Goal: Subscribe to service/newsletter

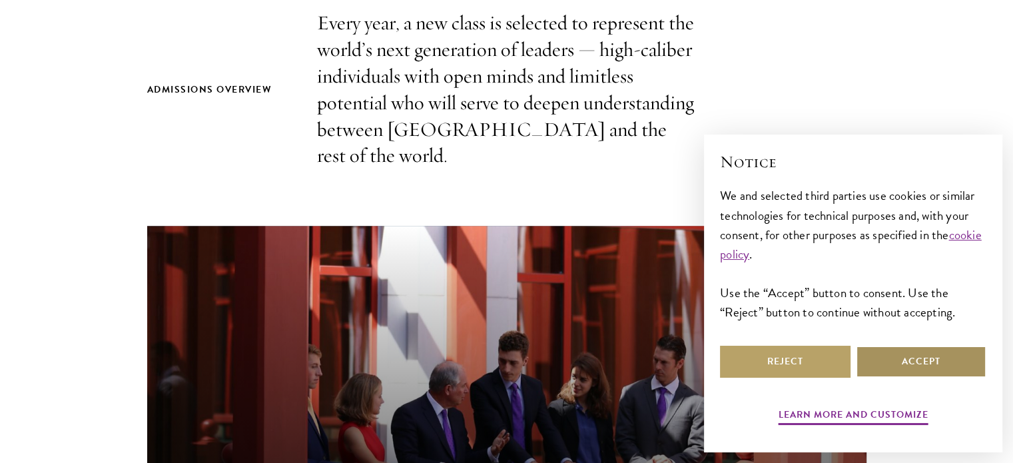
click at [944, 373] on button "Accept" at bounding box center [921, 362] width 131 height 32
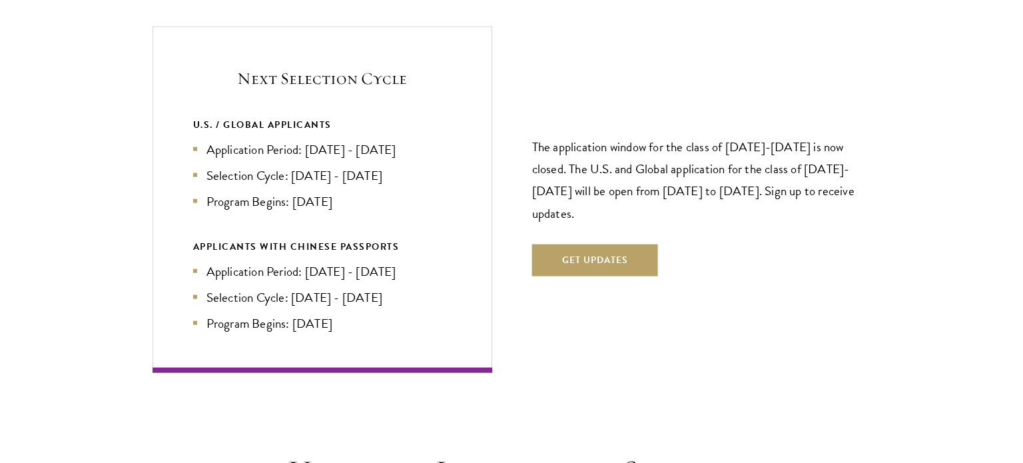
scroll to position [2865, 0]
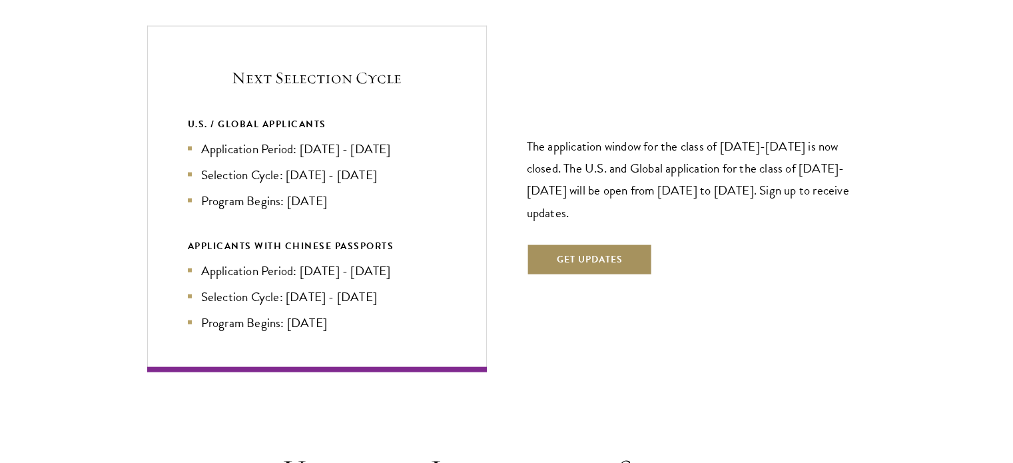
click at [626, 244] on button "Get Updates" at bounding box center [590, 260] width 126 height 32
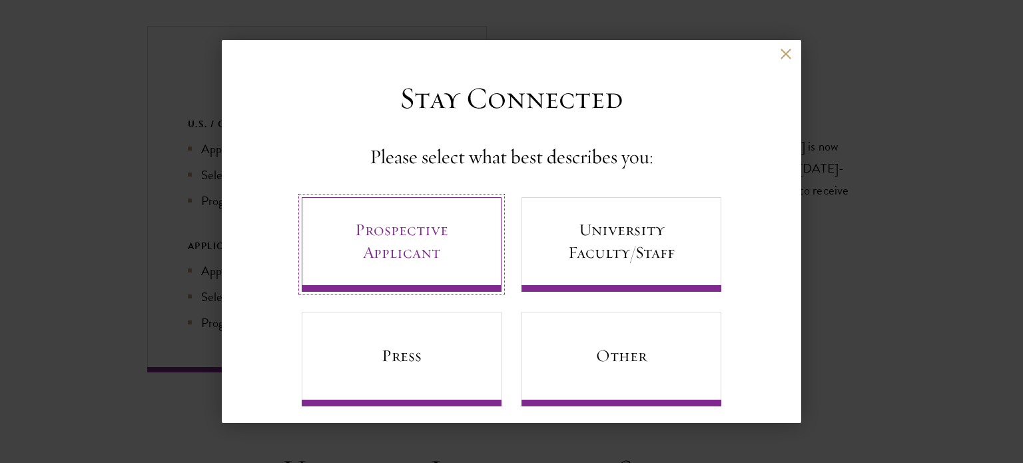
click at [462, 238] on link "Prospective Applicant" at bounding box center [402, 244] width 200 height 95
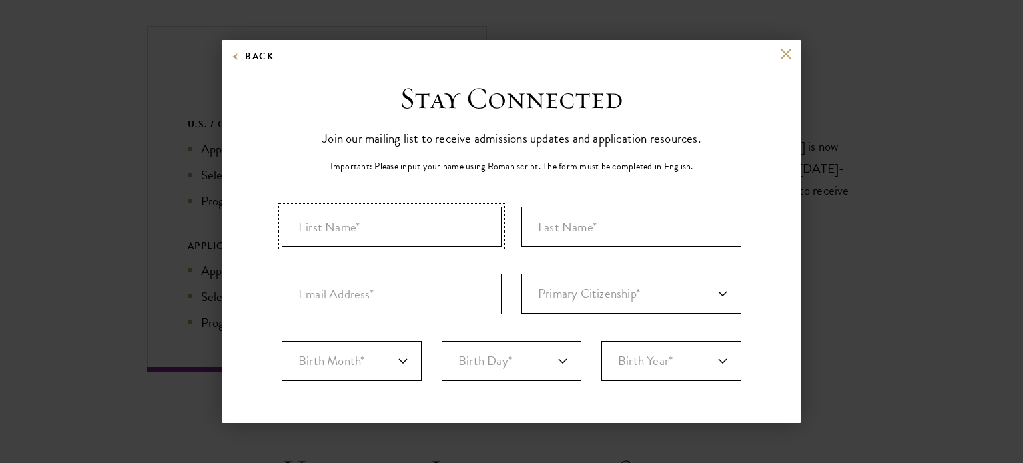
click at [453, 236] on input "First Name*" at bounding box center [392, 227] width 220 height 41
type input "[PERSON_NAME]"
type input "DOGBEGAH"
type input "[GEOGRAPHIC_DATA], [GEOGRAPHIC_DATA]"
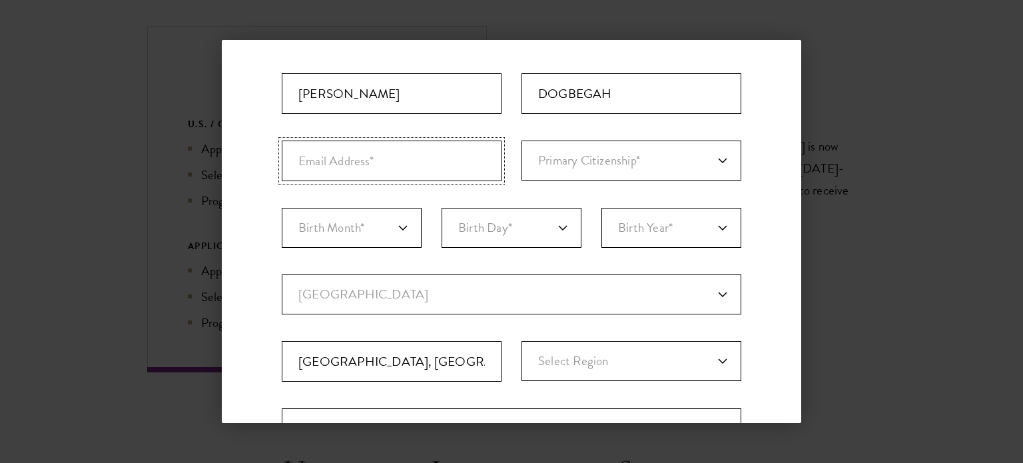
click at [412, 159] on input "Email Address*" at bounding box center [392, 161] width 220 height 41
click at [410, 159] on input "Email Address*" at bounding box center [392, 161] width 220 height 41
type input "[EMAIL_ADDRESS][DOMAIN_NAME]"
click at [558, 166] on select "Primary Citizenship* [GEOGRAPHIC_DATA] [DEMOGRAPHIC_DATA] [DEMOGRAPHIC_DATA] [D…" at bounding box center [632, 161] width 220 height 40
select select "GH"
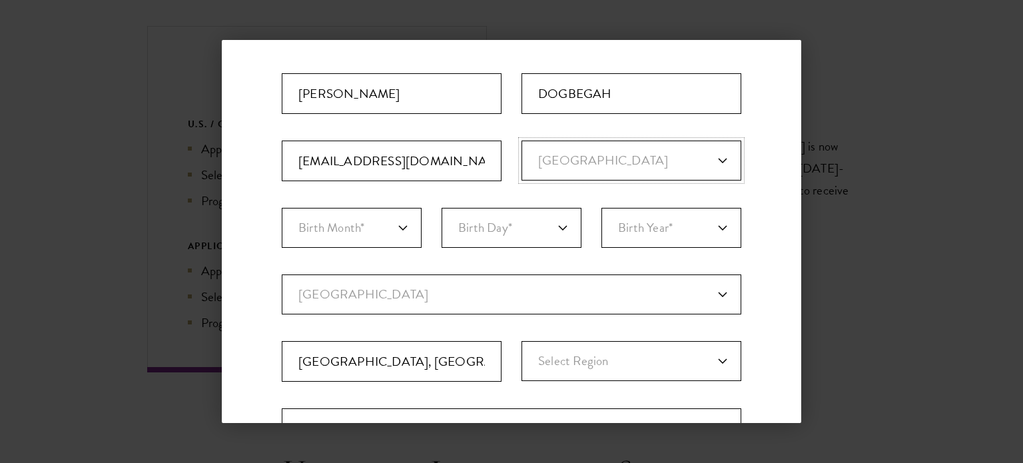
click at [522, 141] on select "Primary Citizenship* [GEOGRAPHIC_DATA] [DEMOGRAPHIC_DATA] [DEMOGRAPHIC_DATA] [D…" at bounding box center [632, 161] width 220 height 40
click at [394, 223] on select "Birth Month* January February March April May June July August September Octobe…" at bounding box center [352, 228] width 140 height 40
select select "08"
click at [282, 208] on select "Birth Month* January February March April May June July August September Octobe…" at bounding box center [352, 228] width 140 height 40
click at [458, 233] on select "Birth Day* 1 2 3 4 5 6 7 8 9 10 11 12 13 14 15 16 17 18 19 20 21 22 23 24 25 26…" at bounding box center [512, 228] width 140 height 40
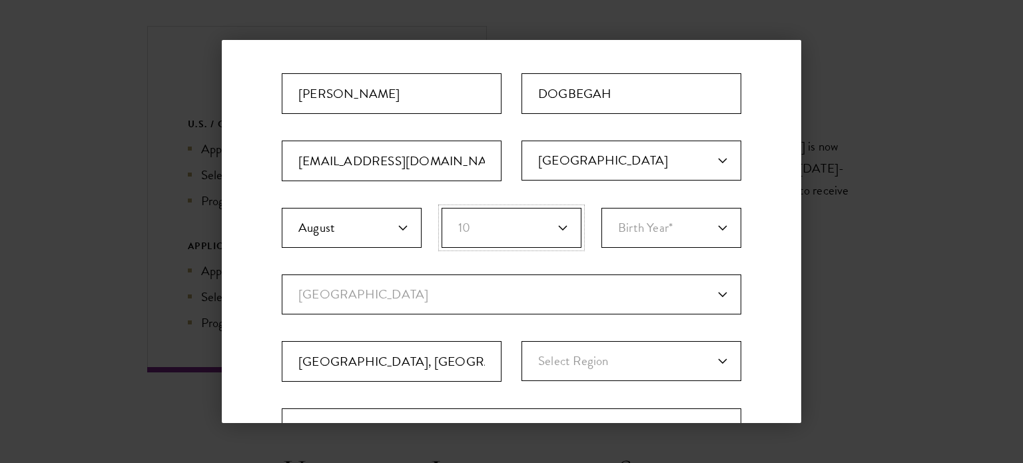
click at [442, 208] on select "Birth Day* 1 2 3 4 5 6 7 8 9 10 11 12 13 14 15 16 17 18 19 20 21 22 23 24 25 26…" at bounding box center [512, 228] width 140 height 40
click at [501, 215] on select "Birth Day* 1 2 3 4 5 6 7 8 9 10 11 12 13 14 15 16 17 18 19 20 21 22 23 24 25 26…" at bounding box center [512, 228] width 140 height 40
click at [442, 208] on select "Birth Day* 1 2 3 4 5 6 7 8 9 10 11 12 13 14 15 16 17 18 19 20 21 22 23 24 25 26…" at bounding box center [512, 228] width 140 height 40
drag, startPoint x: 520, startPoint y: 223, endPoint x: 522, endPoint y: 215, distance: 7.8
click at [520, 223] on select "Birth Day* 1 2 3 4 5 6 7 8 9 10 11 12 13 14 15 16 17 18 19 20 21 22 23 24 25 26…" at bounding box center [512, 228] width 140 height 40
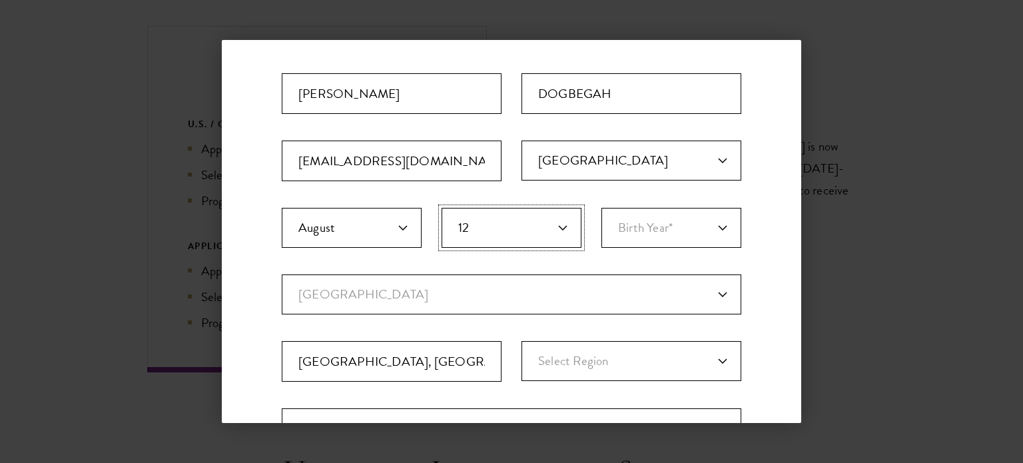
select select "11"
click at [442, 208] on select "Birth Day* 1 2 3 4 5 6 7 8 9 10 11 12 13 14 15 16 17 18 19 20 21 22 23 24 25 26…" at bounding box center [512, 228] width 140 height 40
drag, startPoint x: 632, startPoint y: 246, endPoint x: 632, endPoint y: 237, distance: 9.4
click at [632, 246] on select "Birth Year* [DEMOGRAPHIC_DATA] [DEMOGRAPHIC_DATA] [DEMOGRAPHIC_DATA] [DEMOGRAPH…" at bounding box center [672, 228] width 140 height 40
select select "1999"
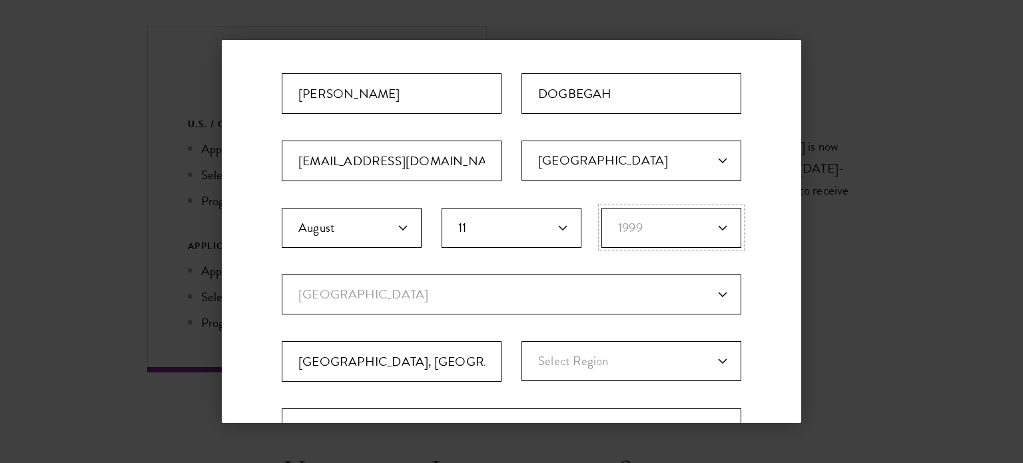
click at [602, 208] on select "Birth Year* [DEMOGRAPHIC_DATA] [DEMOGRAPHIC_DATA] [DEMOGRAPHIC_DATA] [DEMOGRAPH…" at bounding box center [672, 228] width 140 height 40
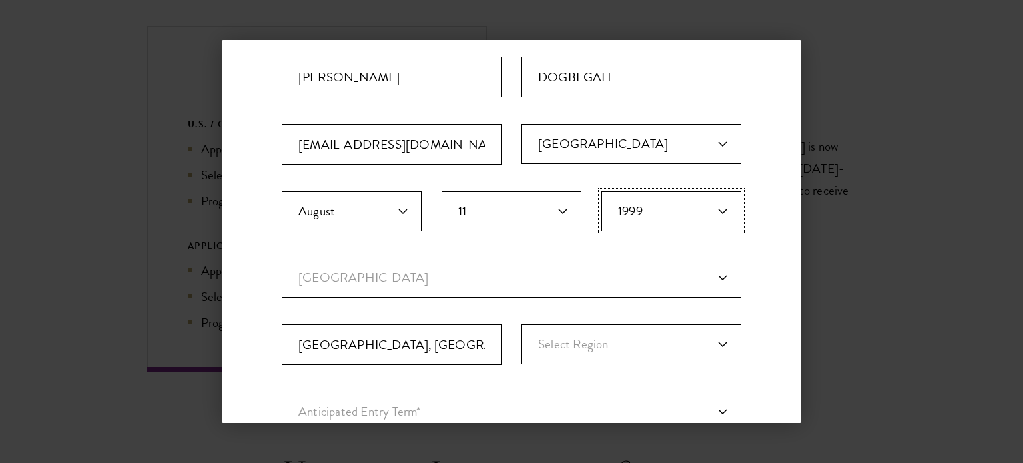
scroll to position [200, 0]
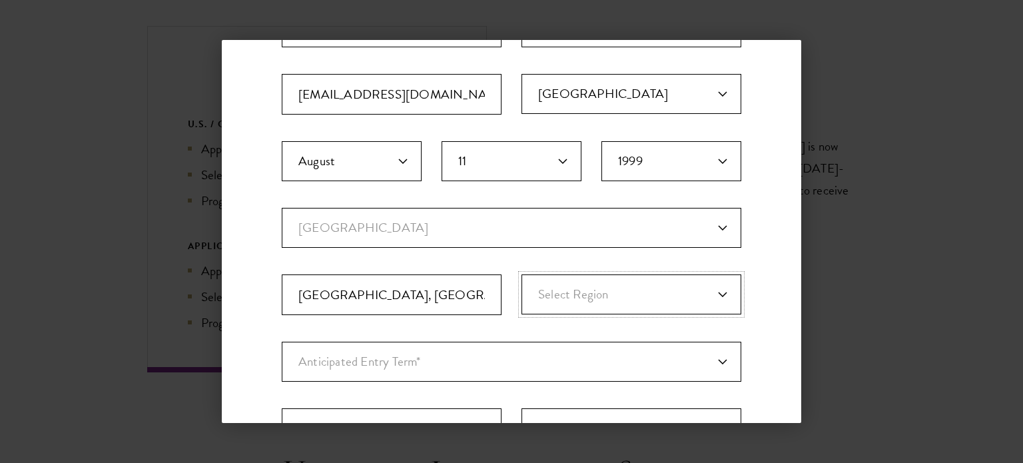
click at [606, 289] on select "Select Region [GEOGRAPHIC_DATA] [GEOGRAPHIC_DATA] [GEOGRAPHIC_DATA] Balkh [GEOG…" at bounding box center [632, 295] width 220 height 40
click at [465, 298] on input "[GEOGRAPHIC_DATA], [GEOGRAPHIC_DATA]" at bounding box center [392, 295] width 220 height 41
drag, startPoint x: 437, startPoint y: 297, endPoint x: 245, endPoint y: 293, distance: 192.0
click at [235, 294] on div "Stay Connected Please select what best describes you: Prospective Applicant Uni…" at bounding box center [512, 258] width 580 height 756
click at [492, 224] on select "Current Country [GEOGRAPHIC_DATA] [GEOGRAPHIC_DATA] [GEOGRAPHIC_DATA] [GEOGRAPH…" at bounding box center [512, 228] width 460 height 40
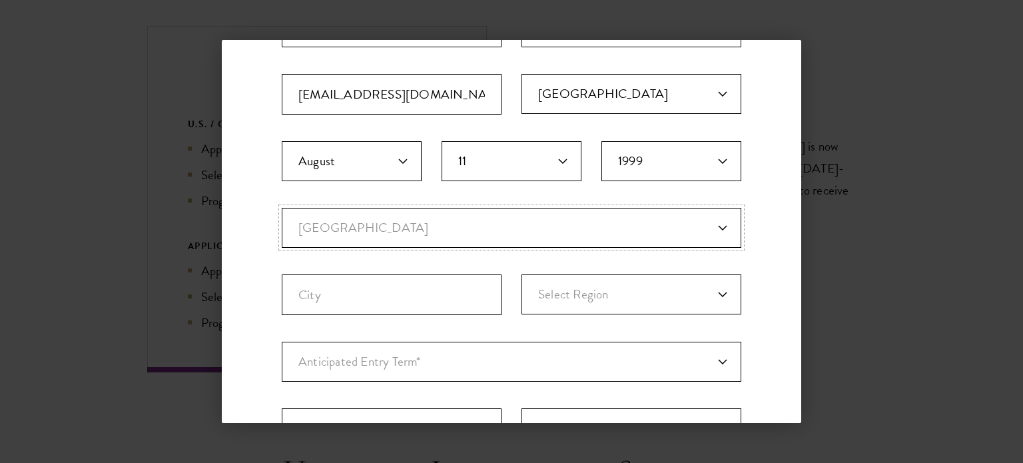
select select "GH"
click at [282, 208] on select "Current Country [GEOGRAPHIC_DATA] [GEOGRAPHIC_DATA] [GEOGRAPHIC_DATA] [GEOGRAPH…" at bounding box center [512, 228] width 460 height 40
select select
click at [463, 285] on input "City" at bounding box center [392, 295] width 220 height 41
type input "Accra"
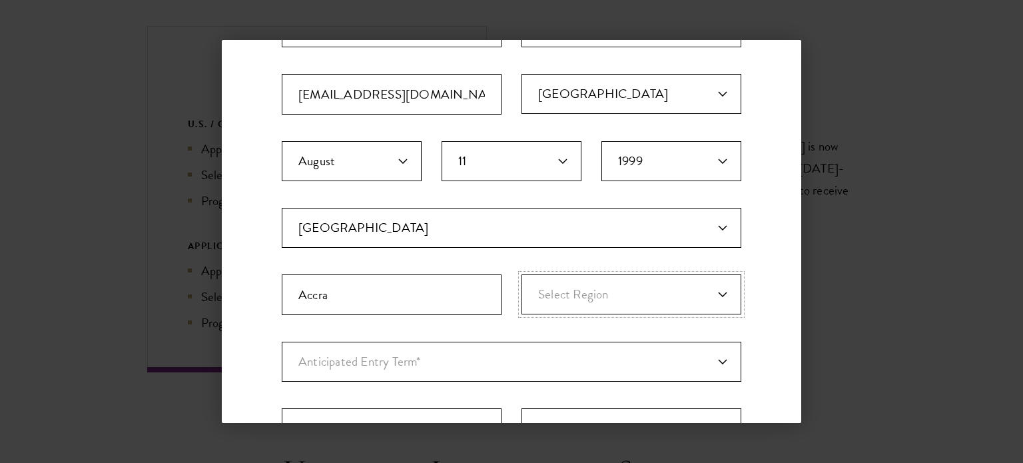
click at [562, 307] on select "Select Region [GEOGRAPHIC_DATA][PERSON_NAME]-[GEOGRAPHIC_DATA] Central Eastern …" at bounding box center [632, 295] width 220 height 40
select select "Greater Accra"
click at [522, 275] on select "Select Region [GEOGRAPHIC_DATA][PERSON_NAME]-[GEOGRAPHIC_DATA] Central Eastern …" at bounding box center [632, 295] width 220 height 40
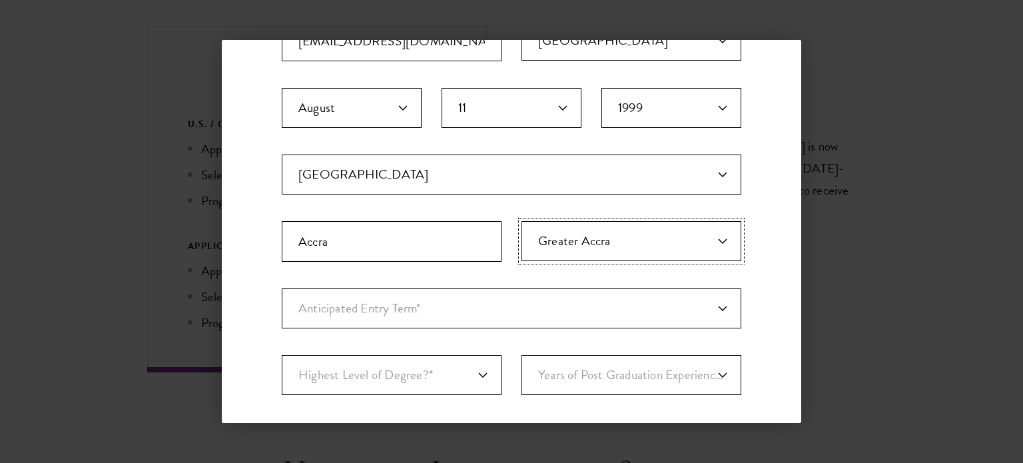
scroll to position [333, 0]
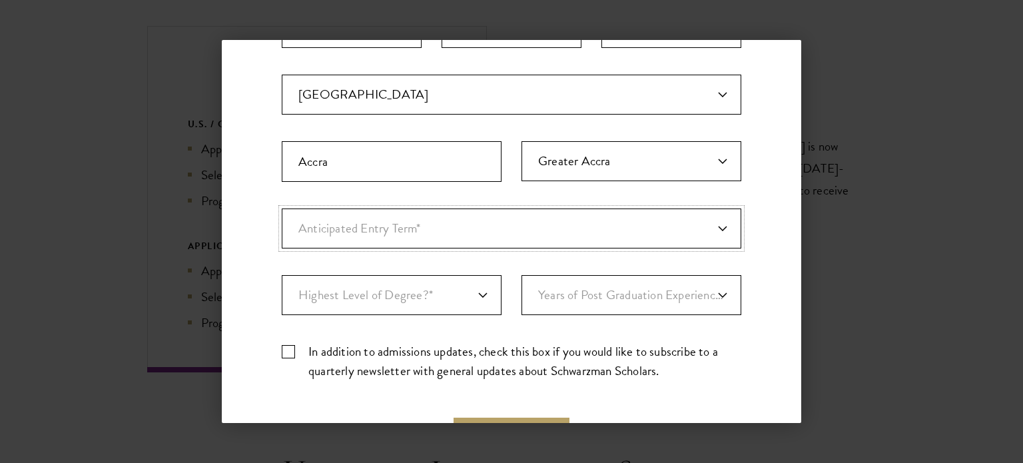
click at [456, 221] on select "Anticipated Entry Term* [DATE] (Application opens [DATE]) Just Exploring" at bounding box center [512, 229] width 460 height 40
select select "e64b8ab3-eabb-4867-96d5-7e6b4840665f"
click at [282, 209] on select "Anticipated Entry Term* [DATE] (Application opens [DATE]) Just Exploring" at bounding box center [512, 229] width 460 height 40
click at [376, 300] on select "Highest Level of Degree?* PHD Bachelor's Master's Current Undergraduate Student" at bounding box center [392, 295] width 220 height 40
select select "baef124f-e103-44b1-8ca6-5d0669438e44"
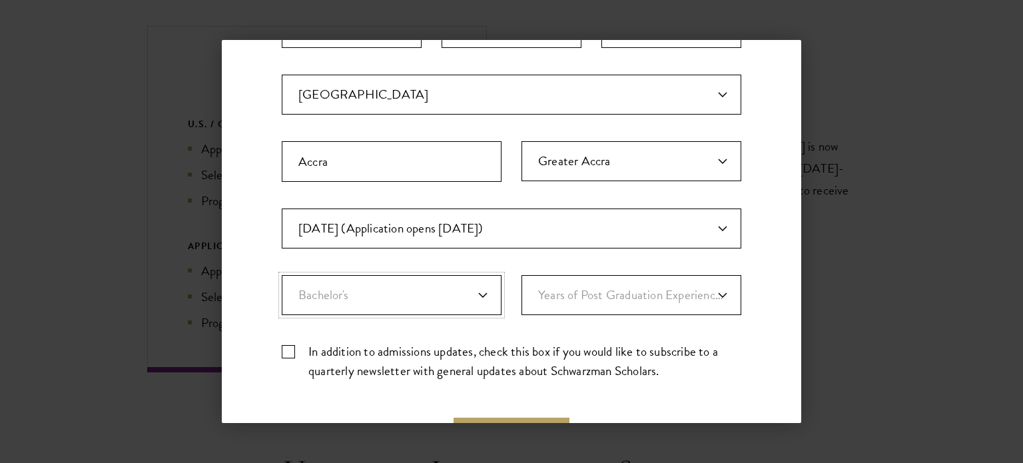
click at [282, 275] on select "Highest Level of Degree?* PHD Bachelor's Master's Current Undergraduate Student" at bounding box center [392, 295] width 220 height 40
click at [586, 303] on select "Years of Post Graduation Experience?* 1 2 3 4 5 6 7 8 9 10" at bounding box center [632, 295] width 220 height 40
select select "4"
click at [522, 275] on select "Years of Post Graduation Experience?* 1 2 3 4 5 6 7 8 9 10" at bounding box center [632, 295] width 220 height 40
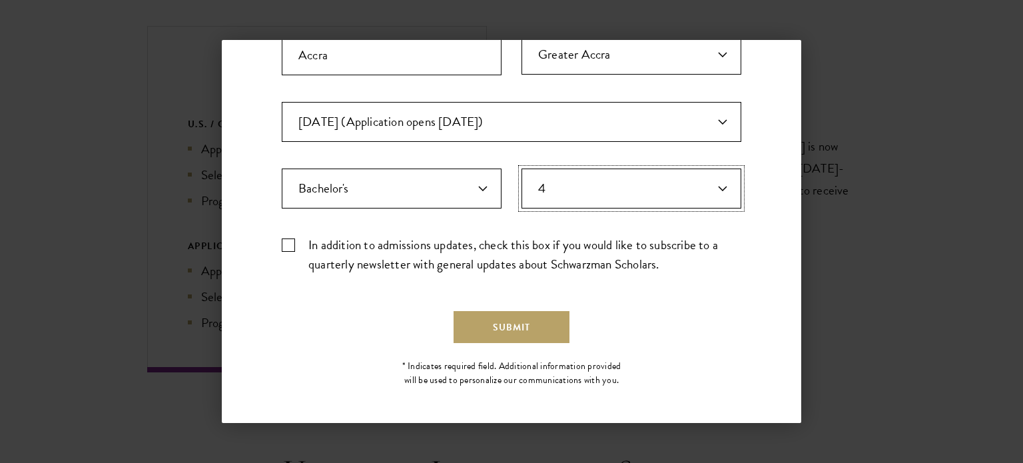
scroll to position [441, 0]
click at [294, 246] on label "In addition to admissions updates, check this box if you would like to subscrib…" at bounding box center [512, 253] width 460 height 39
click at [294, 243] on input "In addition to admissions updates, check this box if you would like to subscrib…" at bounding box center [512, 238] width 460 height 9
checkbox input "true"
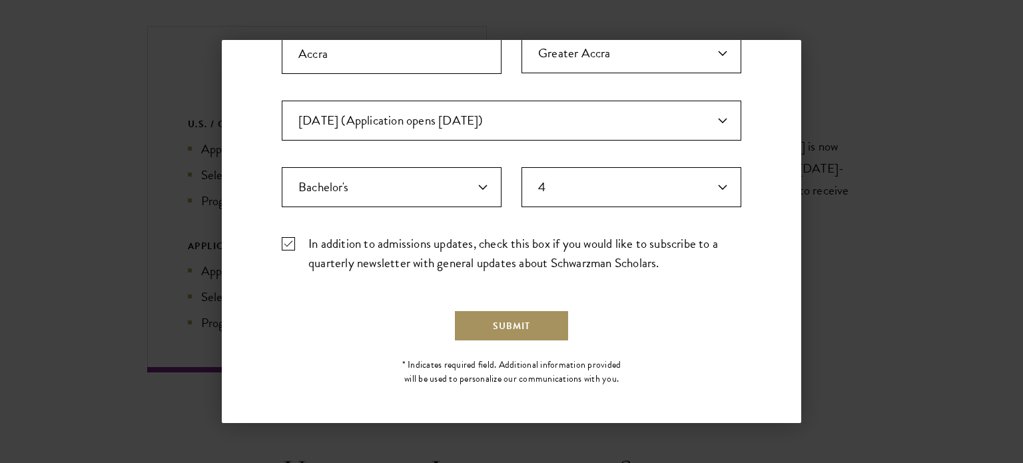
click at [515, 336] on button "Submit" at bounding box center [512, 326] width 116 height 32
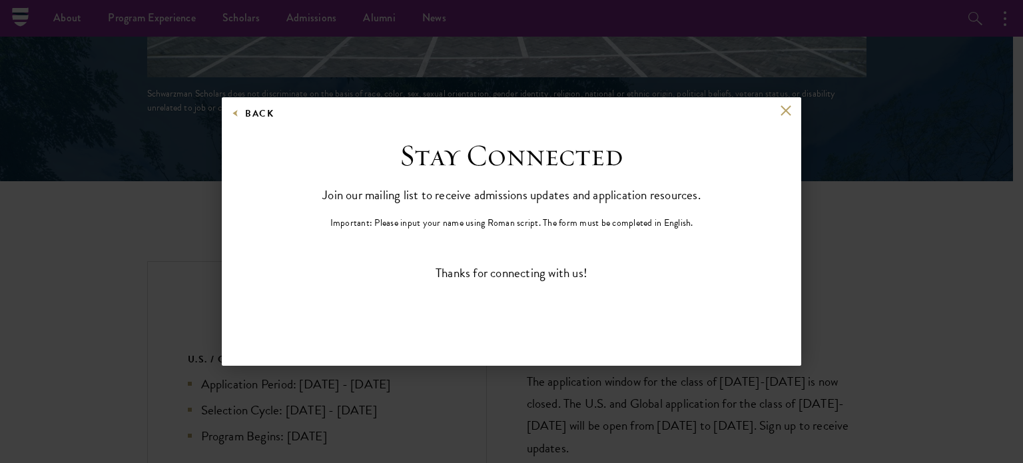
scroll to position [0, 0]
click at [786, 109] on button at bounding box center [785, 110] width 11 height 11
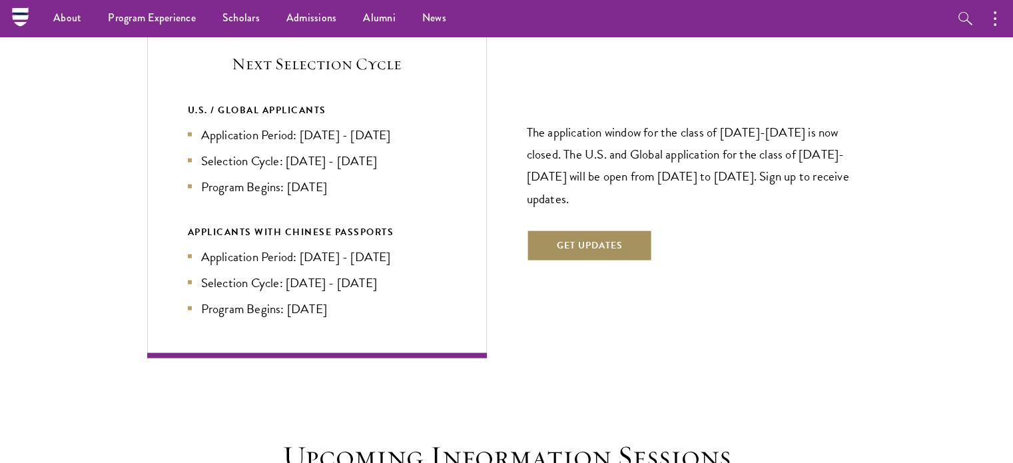
scroll to position [2850, 0]
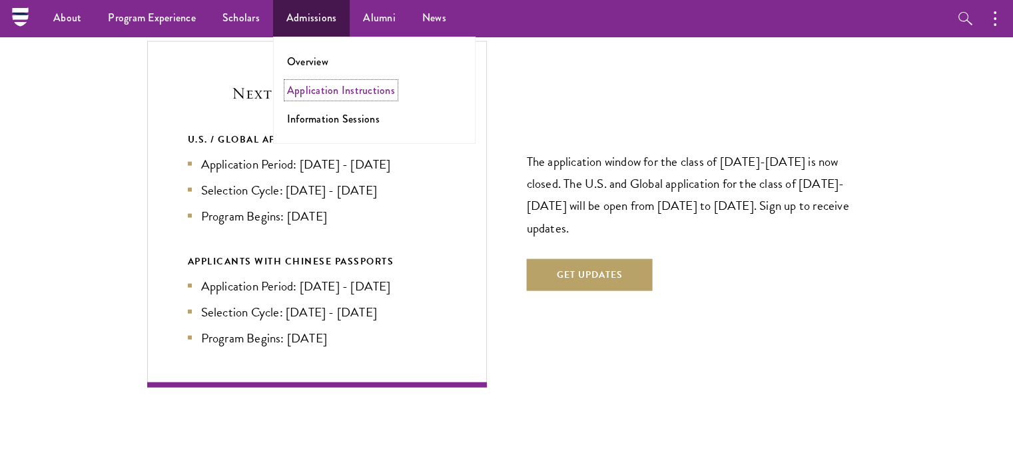
click at [317, 94] on link "Application Instructions" at bounding box center [341, 90] width 108 height 15
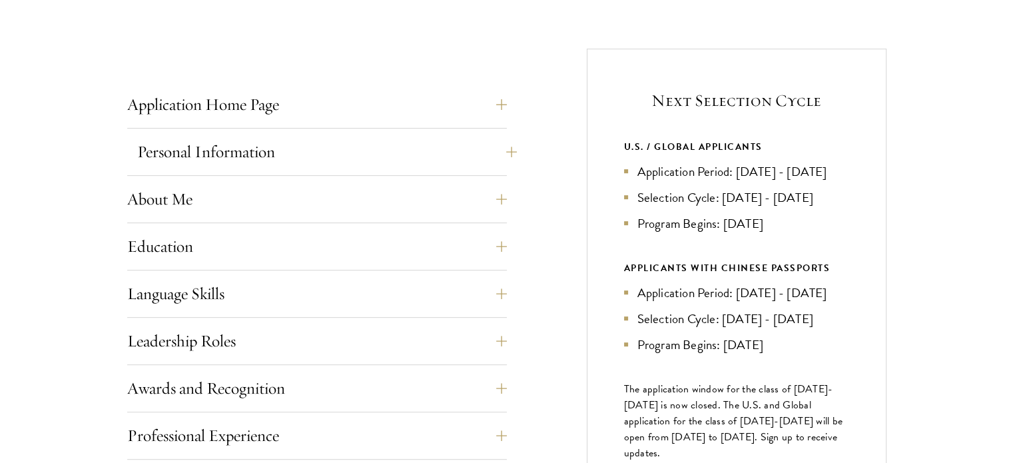
scroll to position [533, 0]
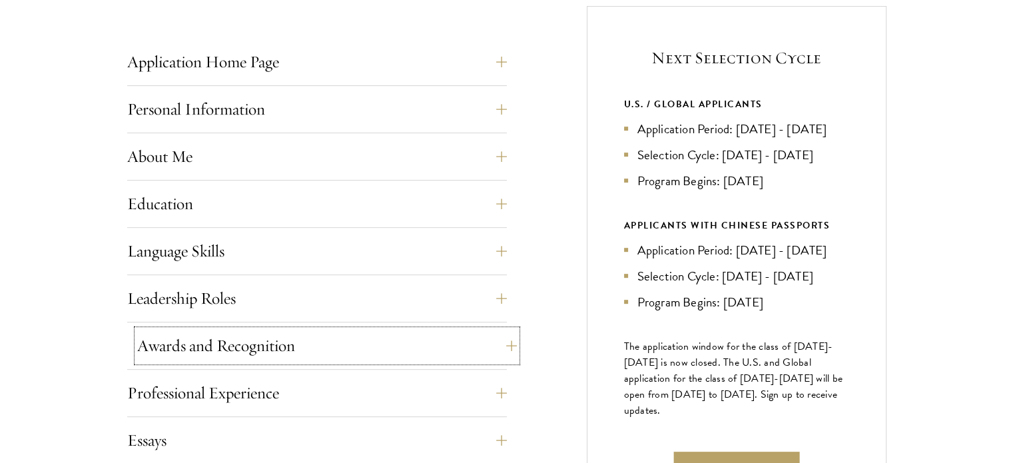
click at [490, 346] on button "Awards and Recognition" at bounding box center [327, 346] width 380 height 32
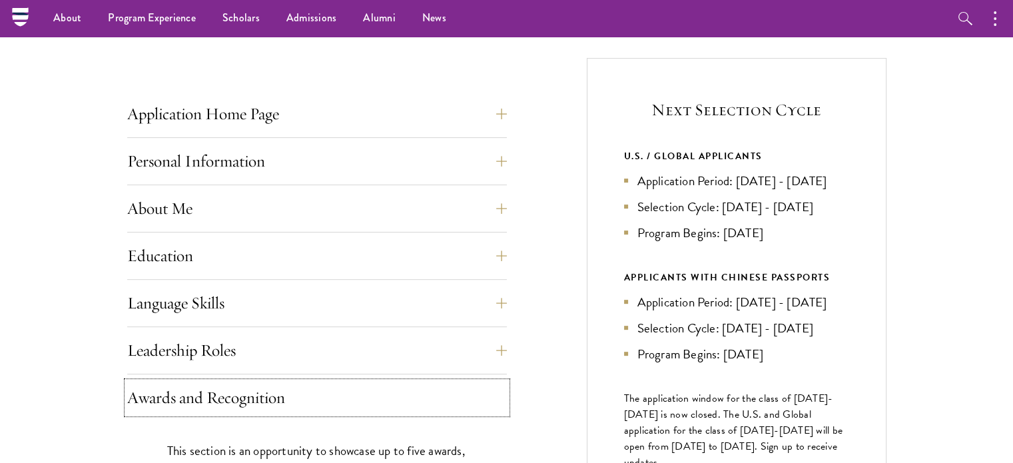
scroll to position [333, 0]
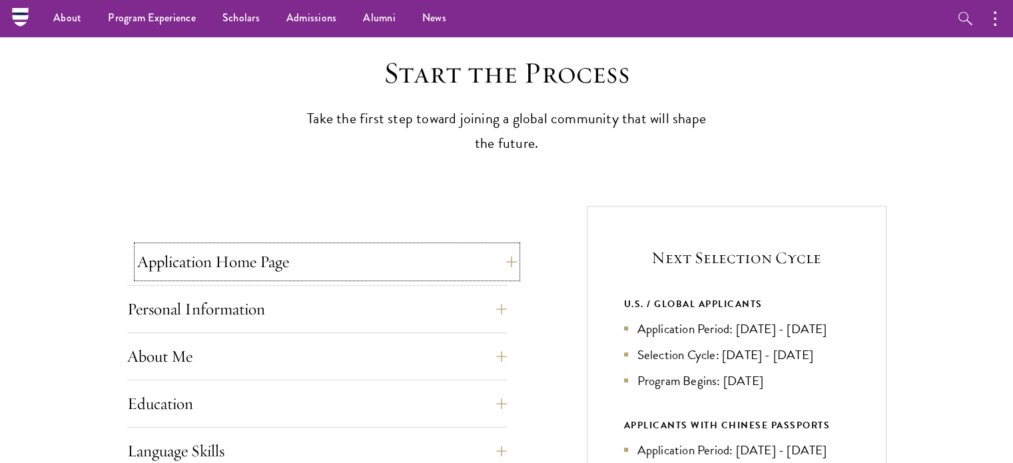
click at [490, 263] on button "Application Home Page" at bounding box center [327, 262] width 380 height 32
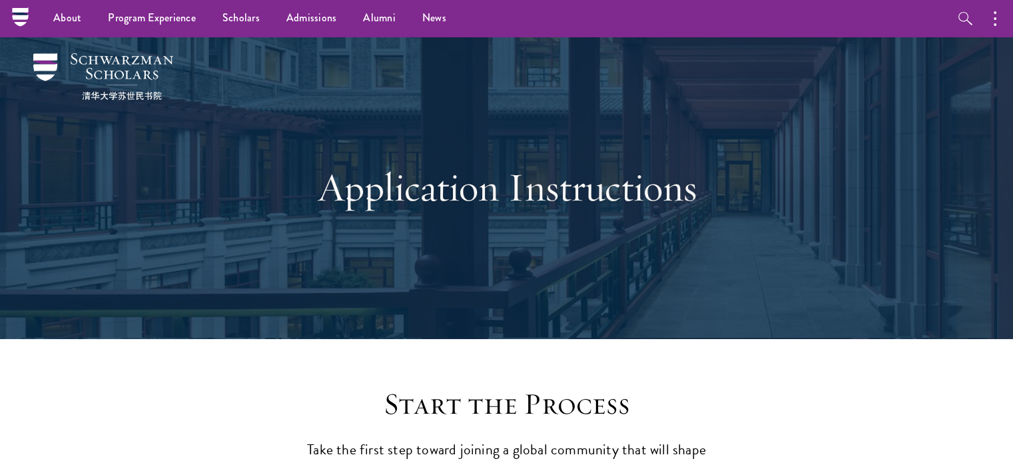
scroll to position [0, 0]
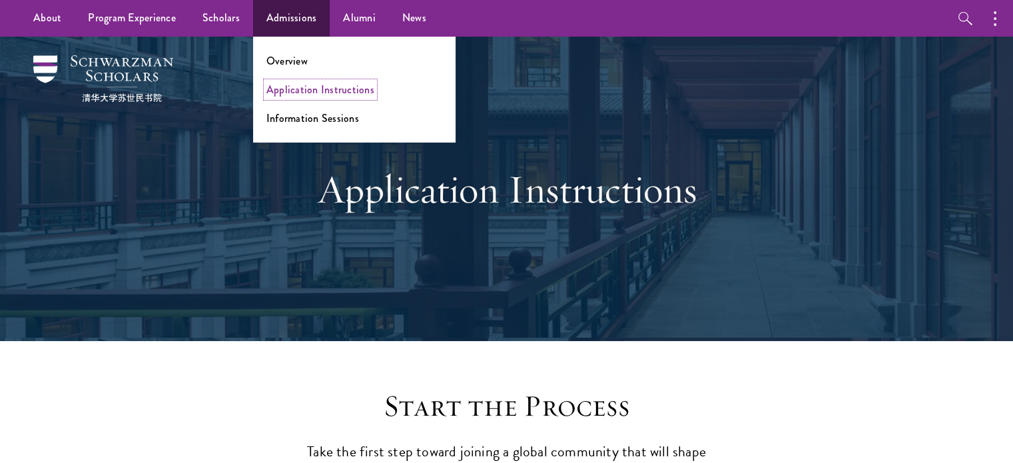
click at [310, 87] on link "Application Instructions" at bounding box center [321, 89] width 108 height 15
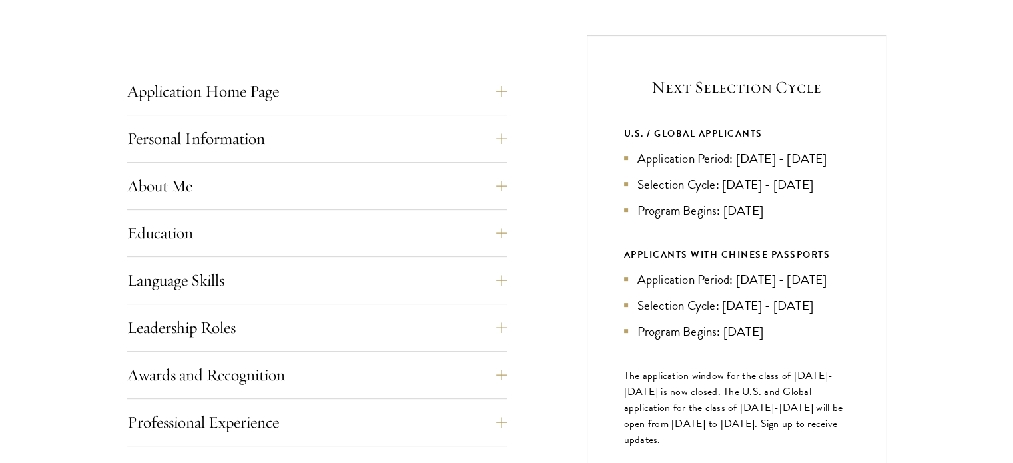
scroll to position [533, 0]
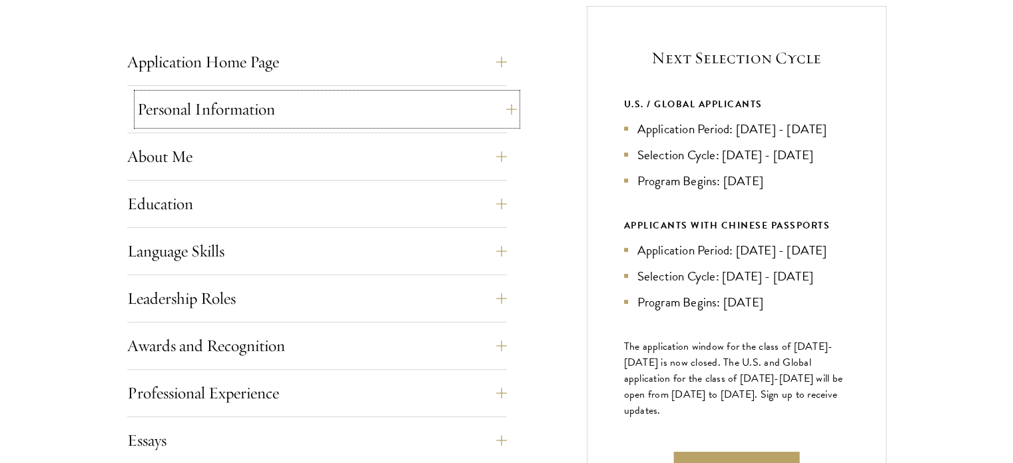
click at [482, 112] on button "Personal Information" at bounding box center [327, 109] width 380 height 32
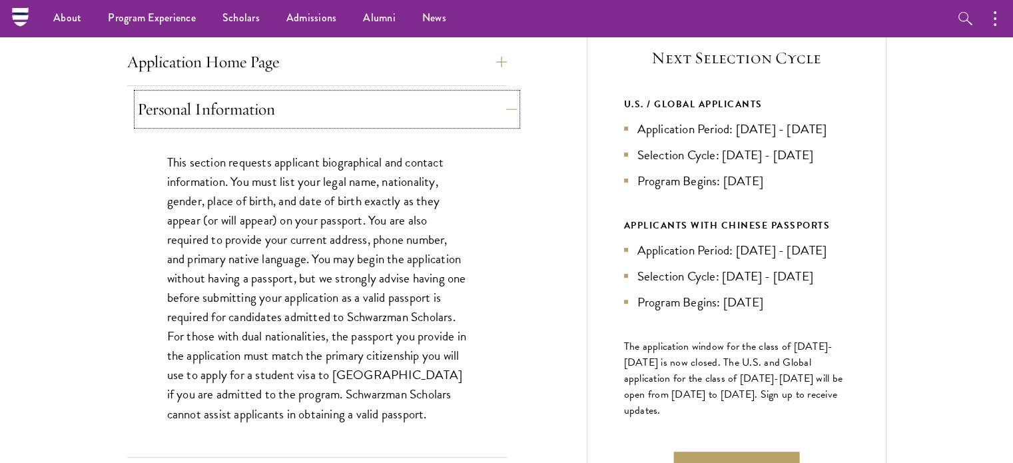
scroll to position [400, 0]
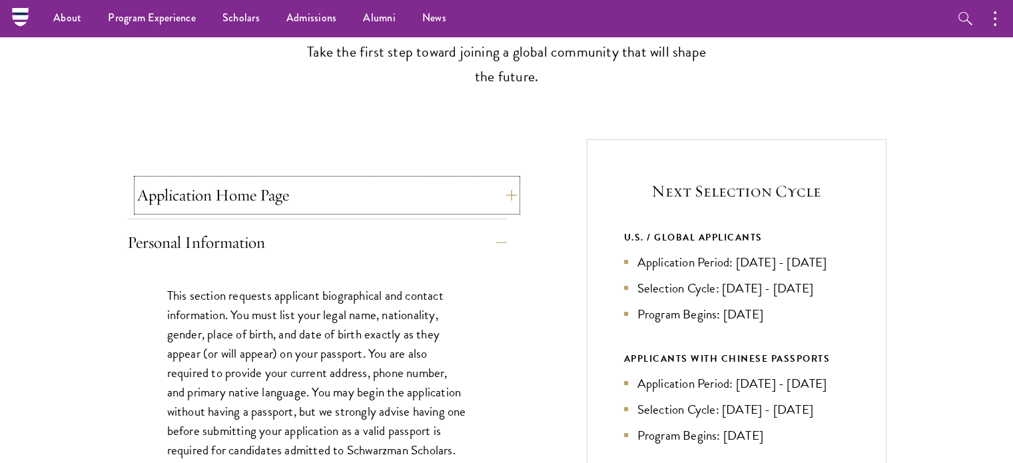
click at [487, 194] on button "Application Home Page" at bounding box center [327, 195] width 380 height 32
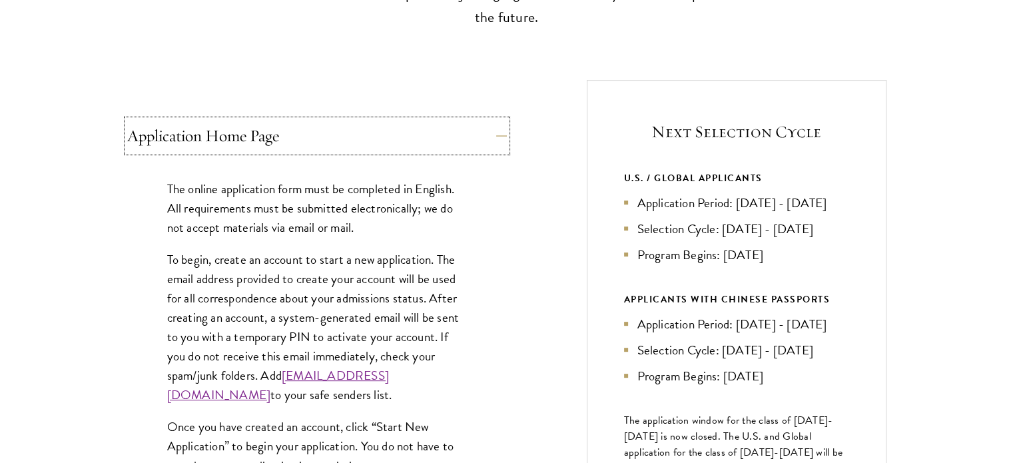
scroll to position [600, 0]
